Goal: Task Accomplishment & Management: Use online tool/utility

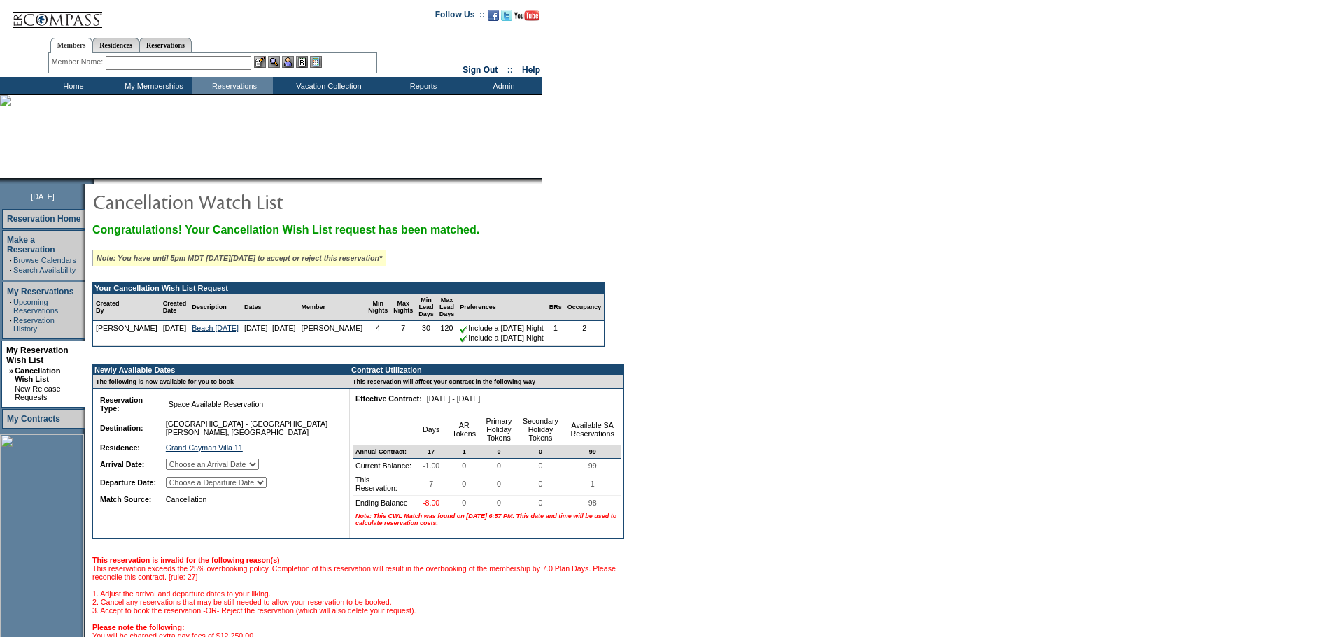
click at [259, 470] on select "Choose an Arrival Date [DATE] [DATE] [DATE] [DATE] [DATE] [DATE] [DATE]" at bounding box center [212, 464] width 93 height 11
click at [267, 488] on select "Choose a Departure Date [DATE] [DATE] [DATE] [DATE] [DATE] [DATE] [DATE]" at bounding box center [216, 482] width 101 height 11
click at [274, 507] on td "Cancellation" at bounding box center [250, 500] width 174 height 14
click at [172, 57] on input "text" at bounding box center [179, 63] width 146 height 14
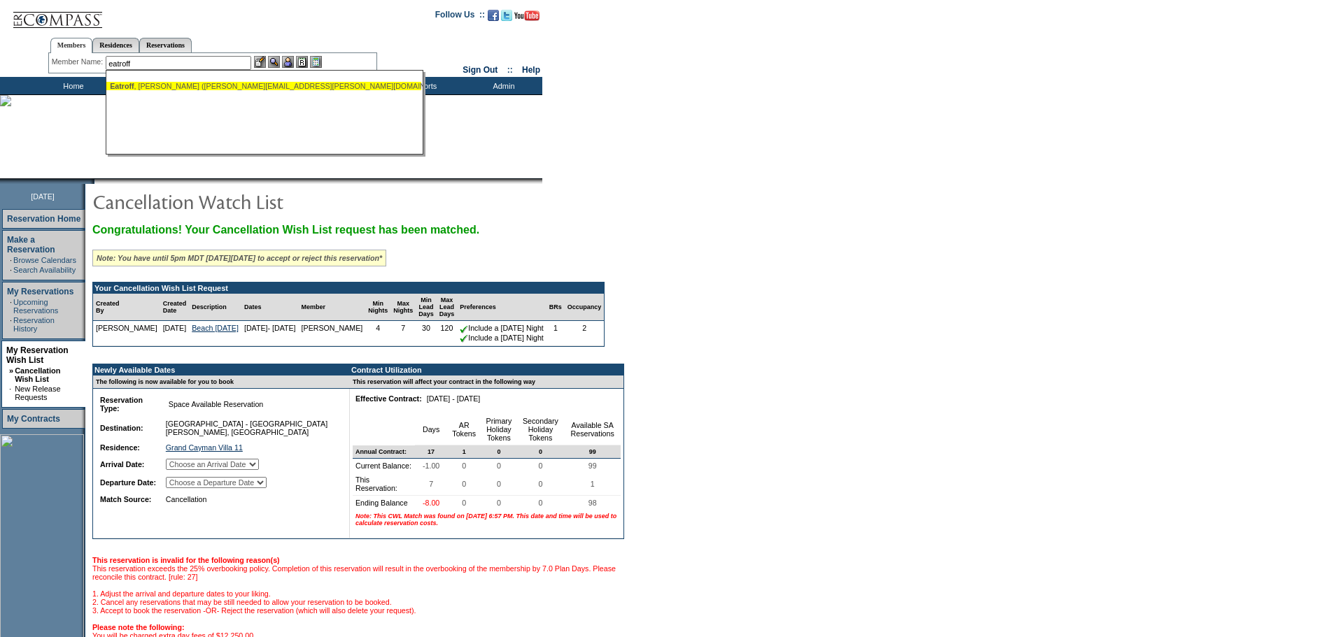
click at [185, 84] on div "[PERSON_NAME] ([PERSON_NAME][EMAIL_ADDRESS][PERSON_NAME][DOMAIN_NAME])" at bounding box center [264, 86] width 308 height 8
type input "[PERSON_NAME] ([PERSON_NAME][EMAIL_ADDRESS][PERSON_NAME][DOMAIN_NAME])"
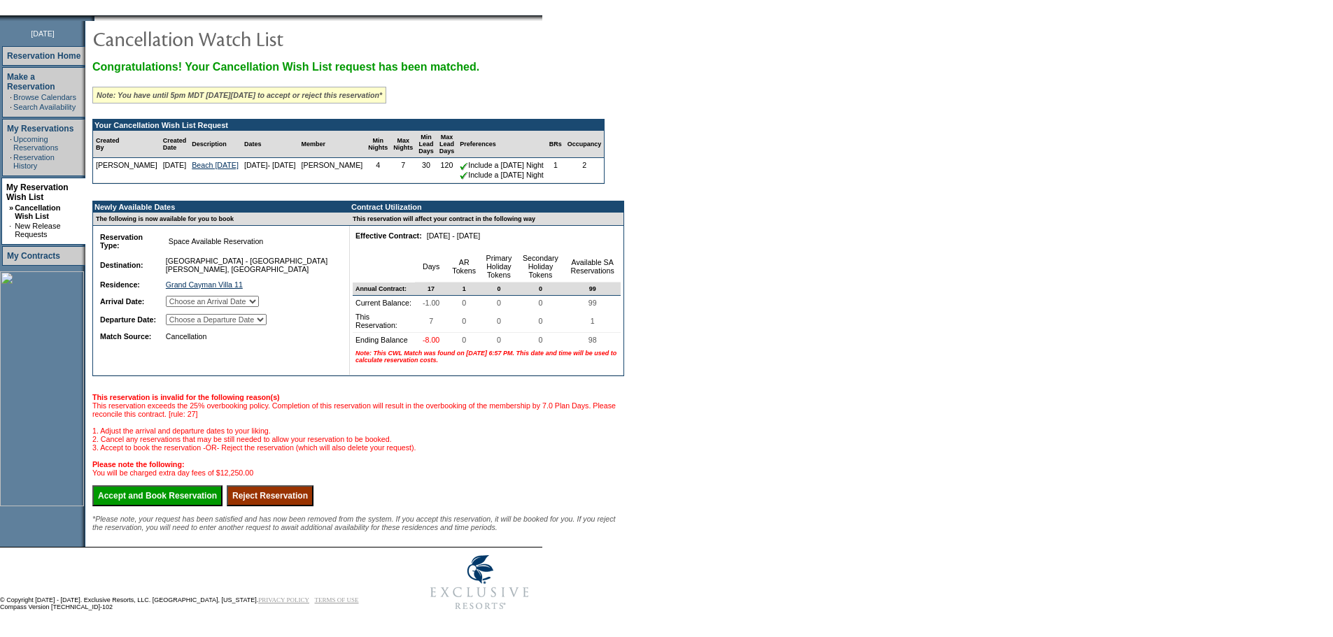
scroll to position [229, 0]
click at [296, 486] on input "Reject Reservation" at bounding box center [270, 496] width 87 height 21
